Goal: Task Accomplishment & Management: Complete application form

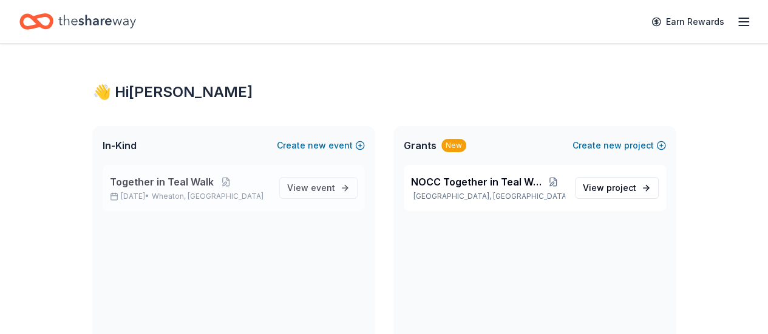
click at [234, 207] on div "Together in Teal Walk [DATE] • [GEOGRAPHIC_DATA], IL View event" at bounding box center [234, 188] width 262 height 46
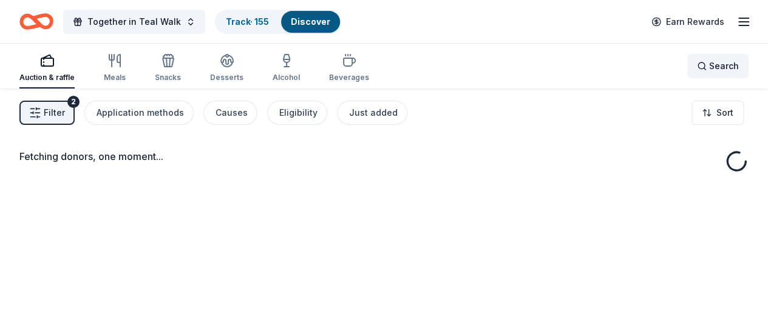
click at [721, 69] on span "Search" at bounding box center [724, 66] width 30 height 15
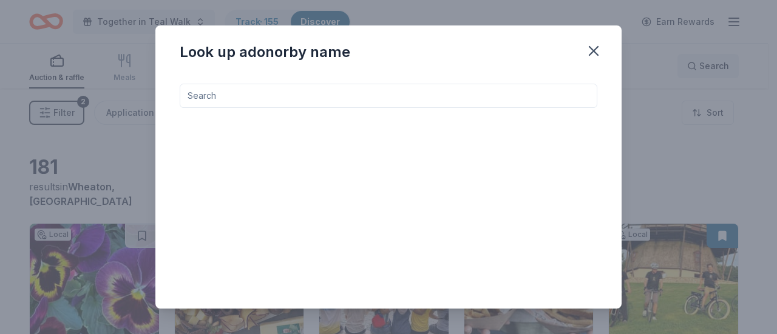
click at [721, 69] on div "Look up a donor by name" at bounding box center [388, 167] width 777 height 334
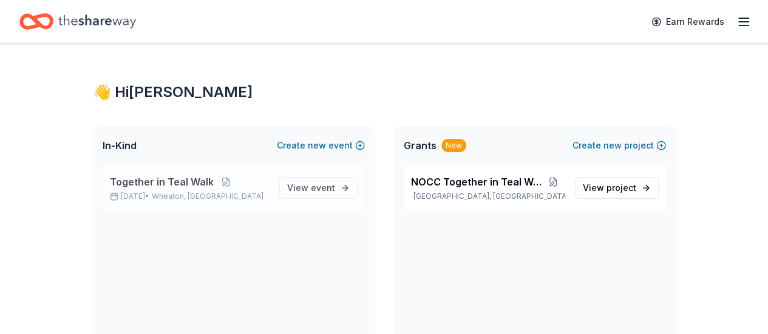
click at [174, 183] on span "Together in Teal Walk" at bounding box center [162, 182] width 104 height 15
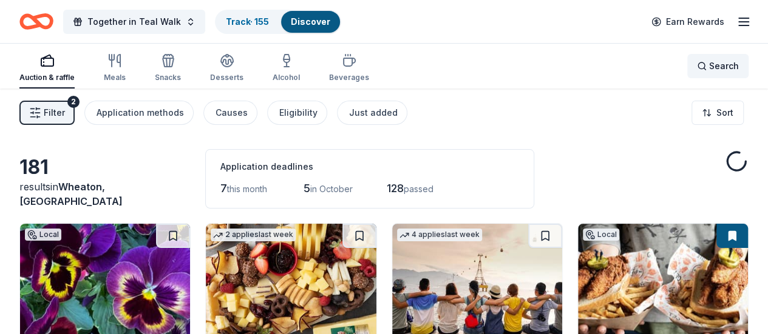
click at [711, 71] on span "Search" at bounding box center [724, 66] width 30 height 15
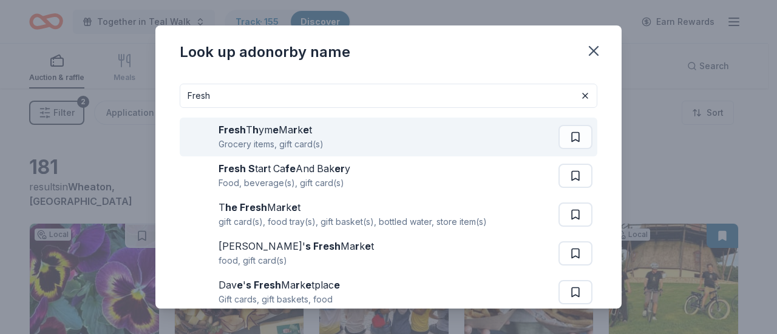
type input "fresh market"
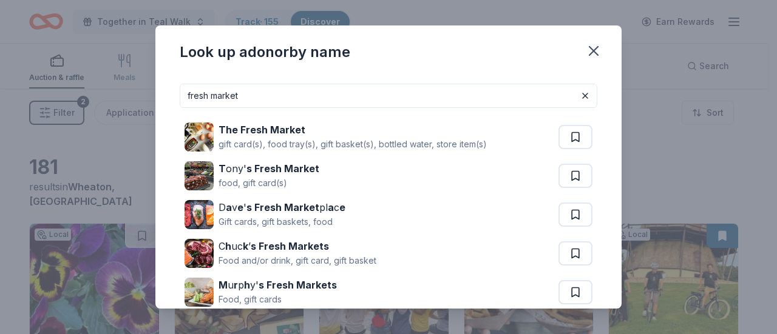
click at [272, 133] on strong "The Fresh Market" at bounding box center [262, 130] width 87 height 12
click at [591, 47] on icon "button" at bounding box center [593, 51] width 8 height 8
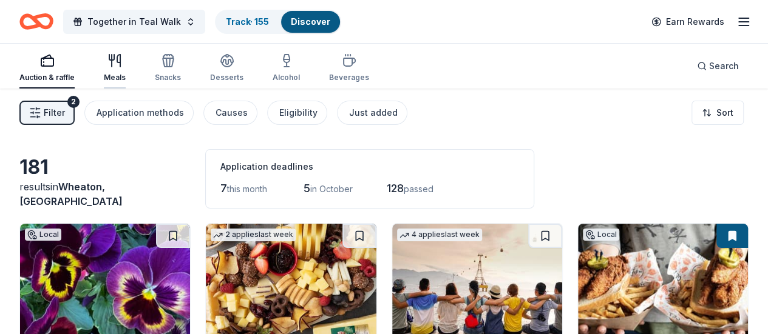
click at [126, 77] on div "Meals" at bounding box center [115, 78] width 22 height 10
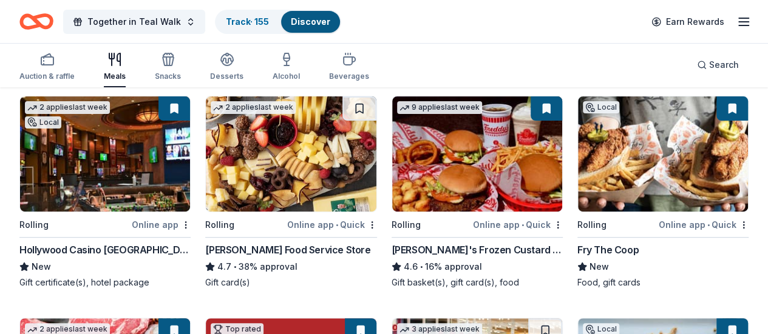
scroll to position [127, 0]
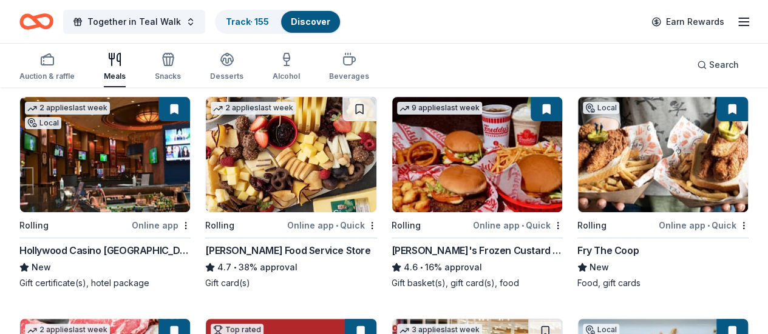
click at [392, 185] on img at bounding box center [477, 154] width 170 height 115
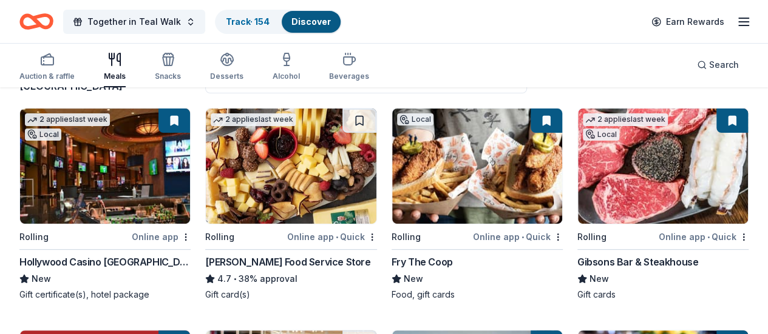
scroll to position [116, 0]
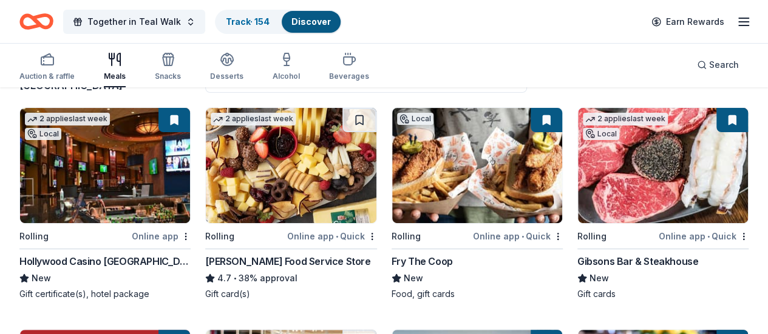
click at [392, 172] on img at bounding box center [477, 165] width 170 height 115
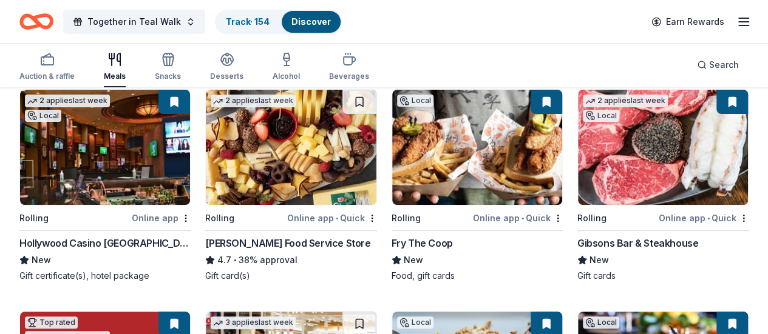
scroll to position [135, 0]
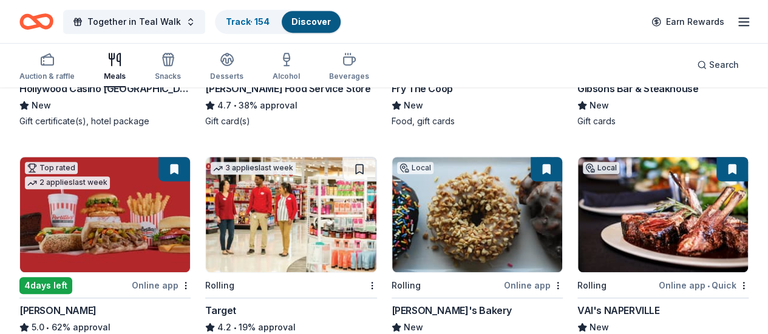
scroll to position [290, 0]
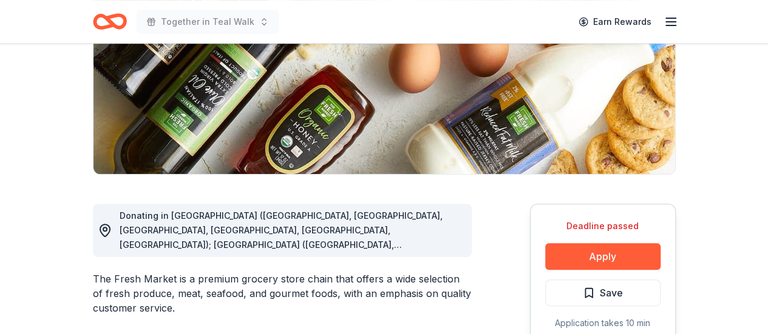
scroll to position [197, 0]
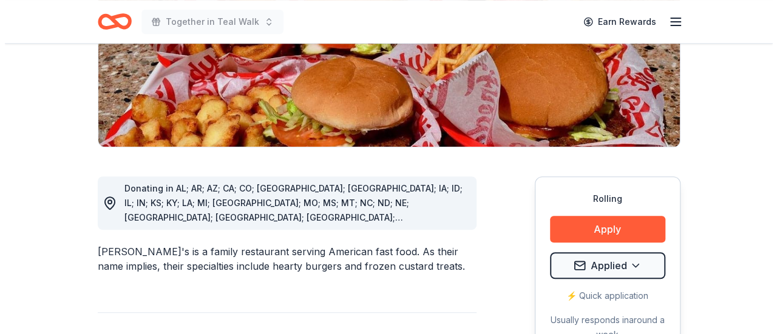
scroll to position [256, 0]
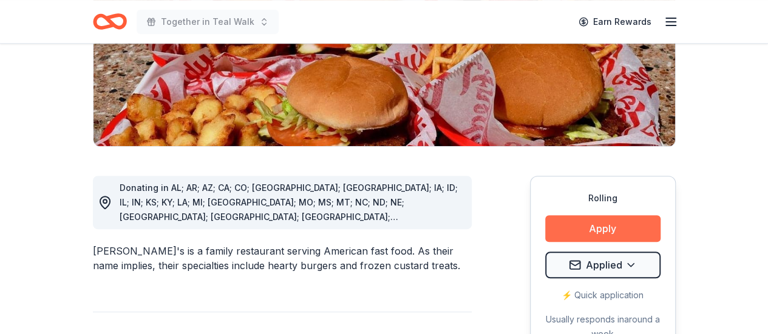
click at [592, 215] on button "Apply" at bounding box center [602, 228] width 115 height 27
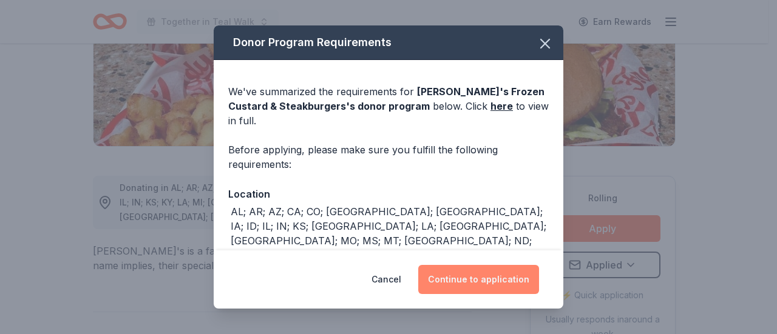
click at [471, 283] on button "Continue to application" at bounding box center [478, 279] width 121 height 29
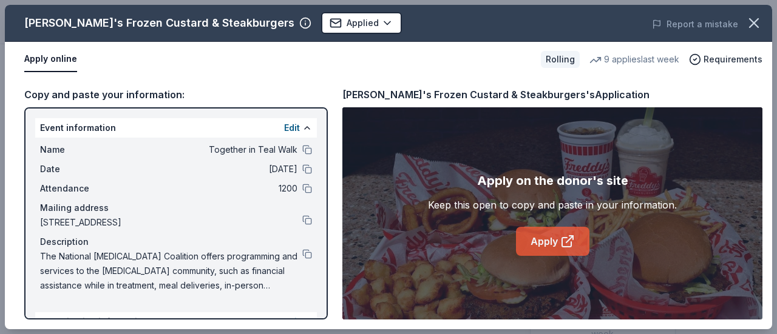
click at [571, 245] on icon at bounding box center [566, 242] width 9 height 9
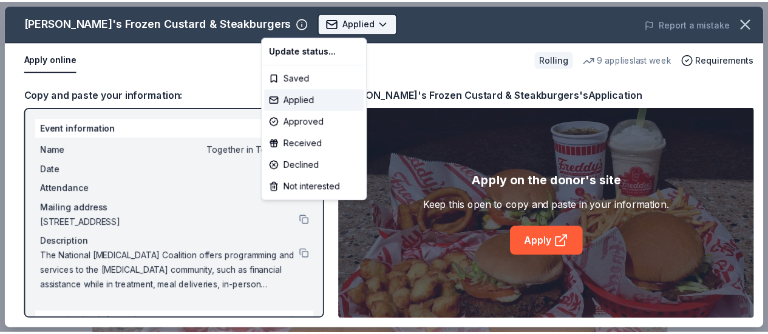
scroll to position [0, 0]
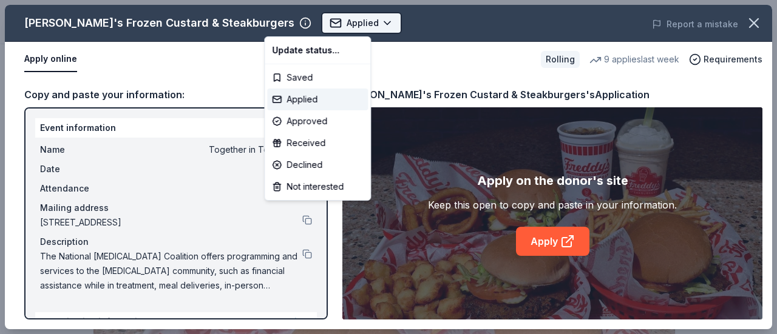
click at [328, 26] on html "Together in Teal Walk Applied Apply Rolling Share Freddy's Frozen Custard & Ste…" at bounding box center [388, 167] width 777 height 334
click at [304, 189] on div "Not interested" at bounding box center [317, 187] width 101 height 22
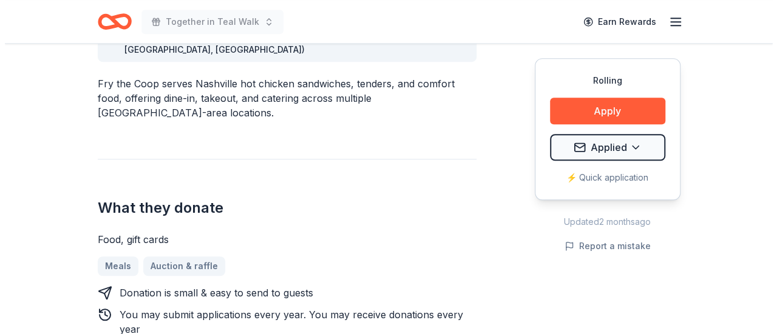
scroll to position [391, 0]
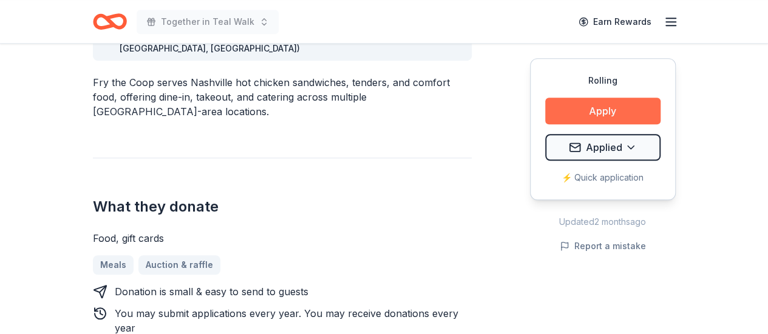
click at [603, 115] on button "Apply" at bounding box center [602, 111] width 115 height 27
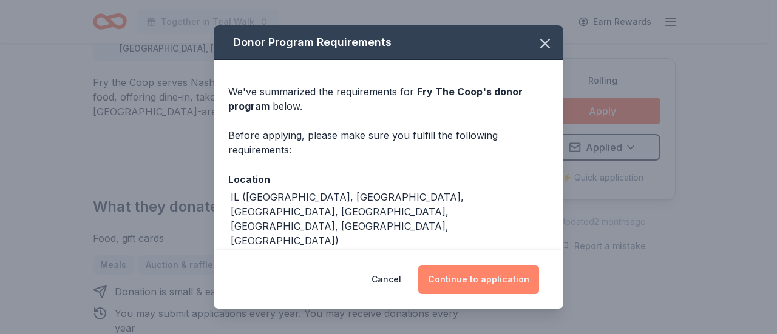
click at [445, 285] on button "Continue to application" at bounding box center [478, 279] width 121 height 29
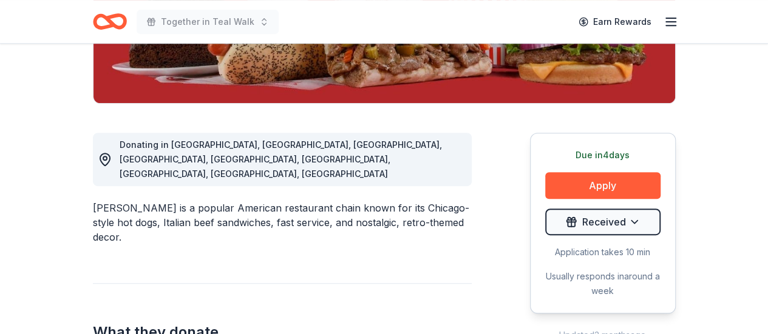
scroll to position [294, 0]
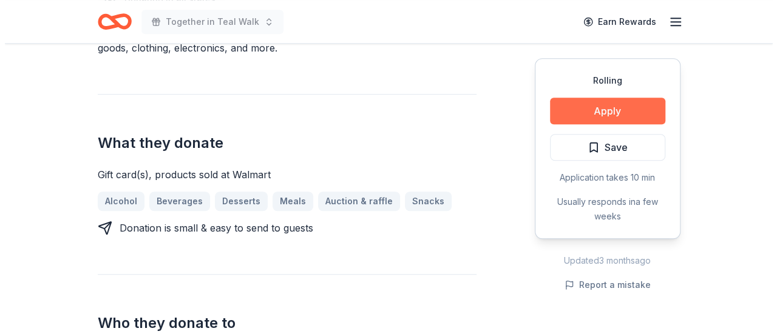
scroll to position [412, 0]
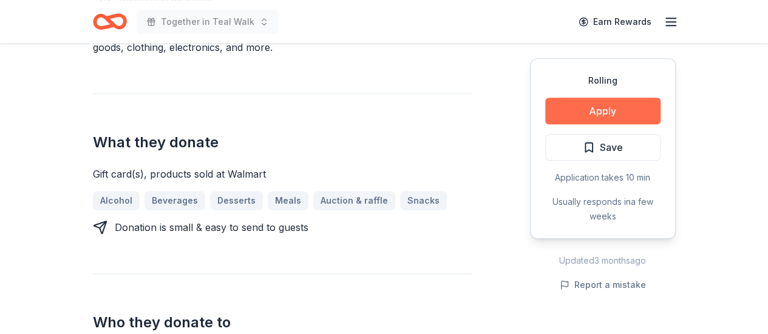
click at [602, 115] on button "Apply" at bounding box center [602, 111] width 115 height 27
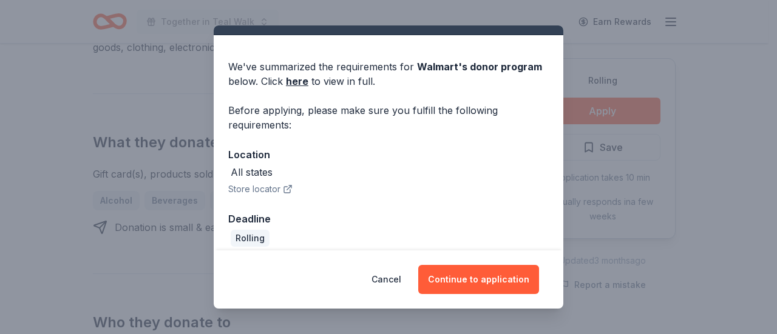
scroll to position [35, 0]
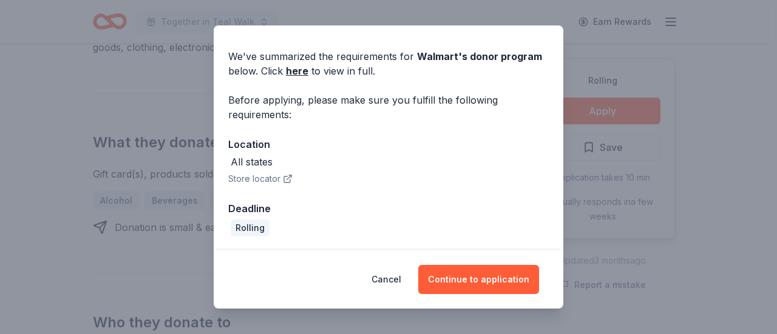
click at [246, 180] on button "Store locator" at bounding box center [260, 179] width 64 height 15
click at [257, 180] on button "Store locator" at bounding box center [260, 179] width 64 height 15
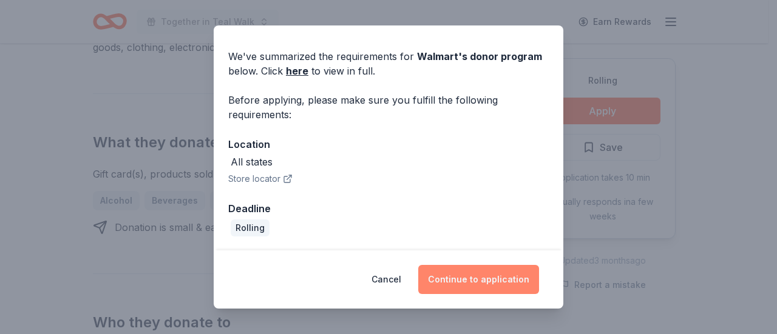
click at [464, 285] on button "Continue to application" at bounding box center [478, 279] width 121 height 29
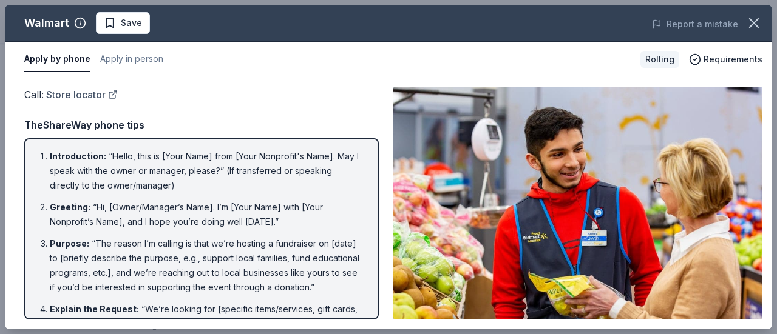
click at [85, 95] on link "Store locator" at bounding box center [82, 95] width 72 height 16
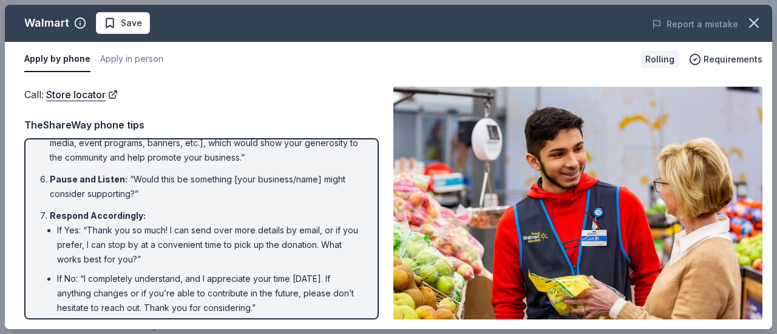
scroll to position [233, 0]
click at [136, 19] on span "Save" at bounding box center [131, 23] width 21 height 15
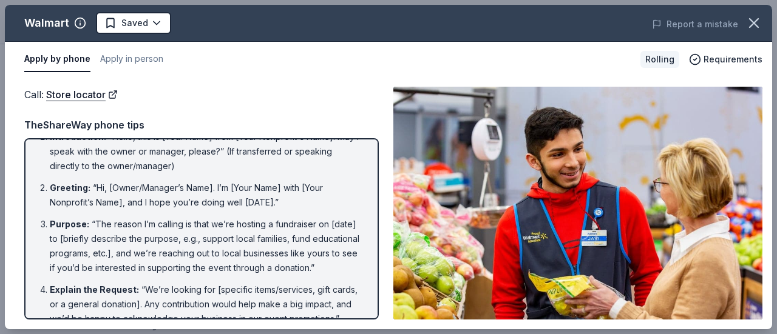
scroll to position [0, 0]
